Goal: Use online tool/utility: Utilize a website feature to perform a specific function

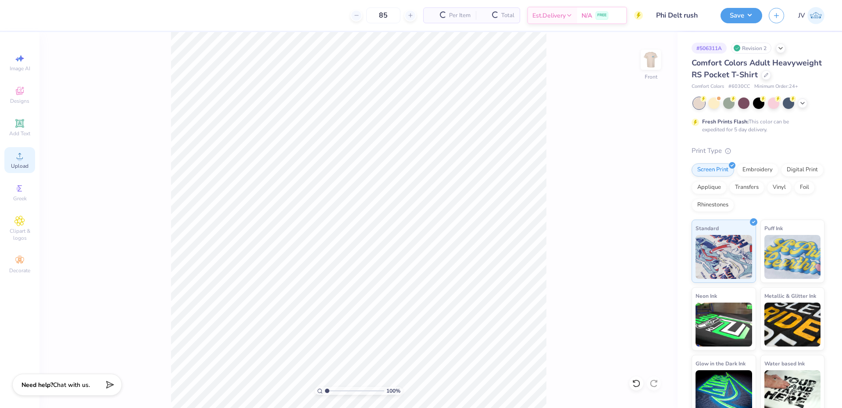
click at [18, 157] on circle at bounding box center [19, 158] width 5 height 5
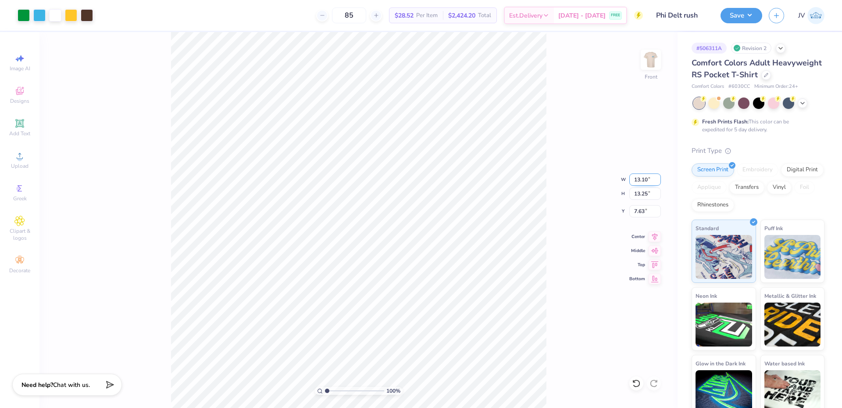
click at [640, 177] on input "13.10" at bounding box center [646, 179] width 32 height 12
type input "12.00"
type input "12.14"
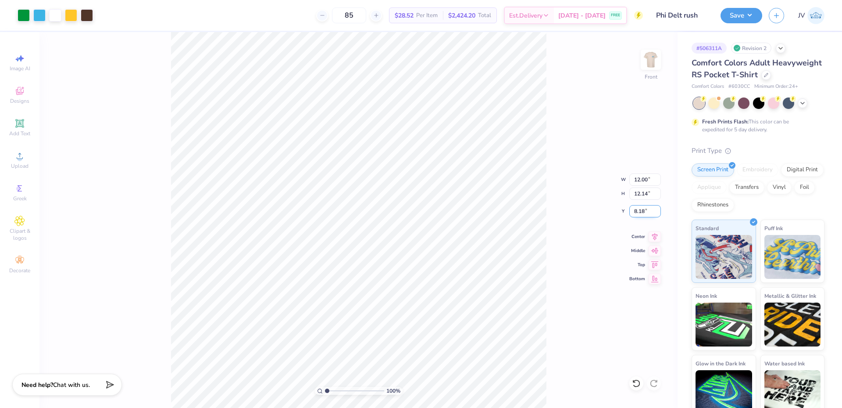
click at [639, 214] on input "8.18" at bounding box center [646, 211] width 32 height 12
type input "3.00"
click at [550, 243] on div "100 % Front W 12.00 12.00 " H 12.14 12.14 " Y 3.00 3.00 " Center Middle Top Bot…" at bounding box center [358, 220] width 638 height 376
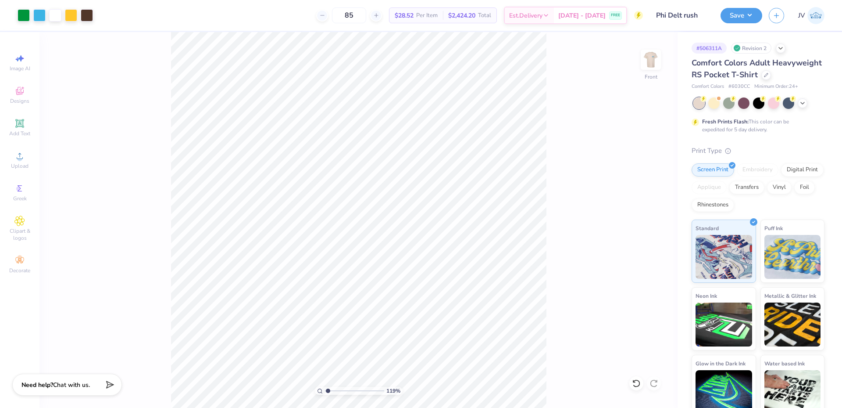
type input "1.19"
click at [328, 392] on input "range" at bounding box center [354, 390] width 59 height 8
click at [654, 65] on img at bounding box center [650, 59] width 35 height 35
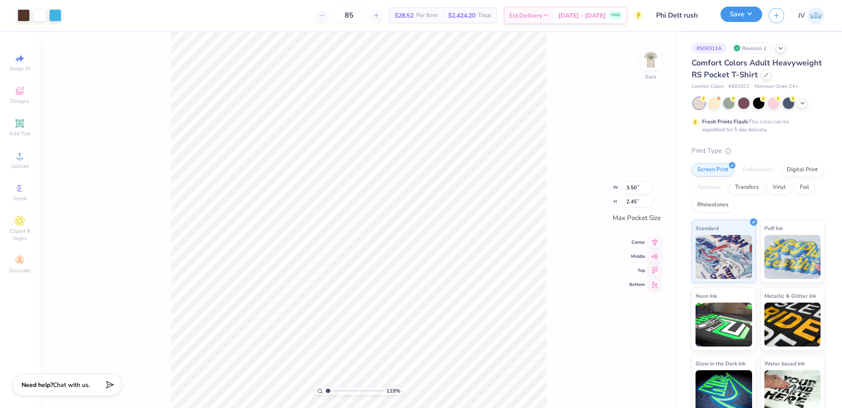
click at [731, 16] on button "Save" at bounding box center [742, 14] width 42 height 15
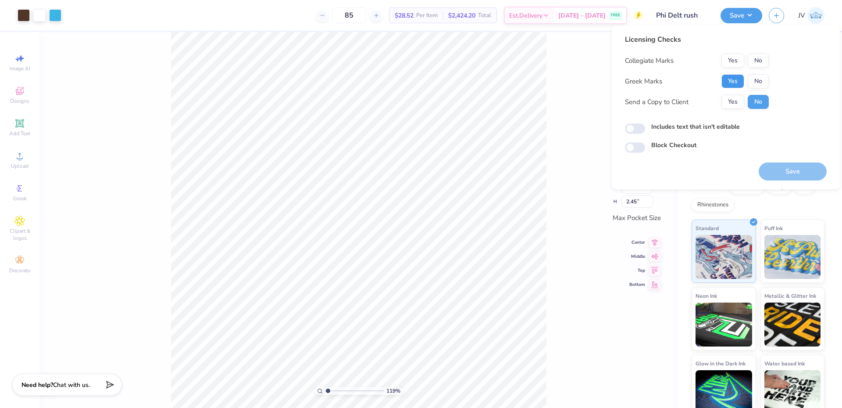
click at [736, 80] on button "Yes" at bounding box center [733, 81] width 23 height 14
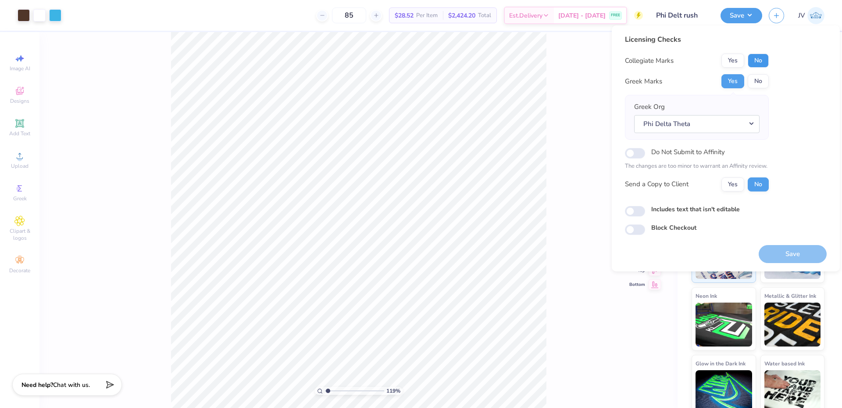
click at [761, 61] on button "No" at bounding box center [758, 61] width 21 height 14
click at [799, 256] on button "Save" at bounding box center [793, 254] width 68 height 18
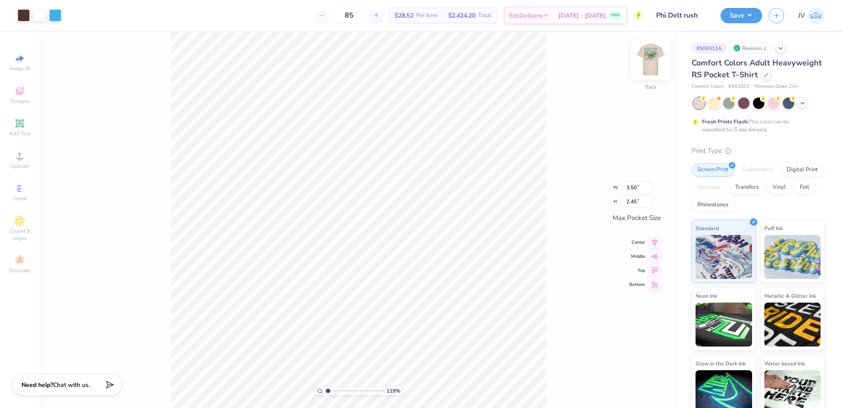
click at [652, 63] on img at bounding box center [650, 59] width 35 height 35
